Goal: Task Accomplishment & Management: Use online tool/utility

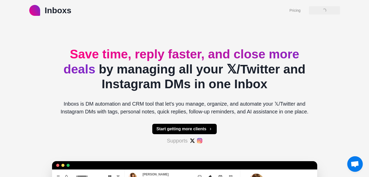
type textarea "*"
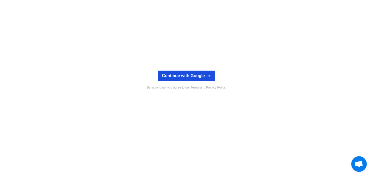
click at [169, 77] on button "Continue with Google" at bounding box center [186, 75] width 57 height 10
